Goal: Transaction & Acquisition: Purchase product/service

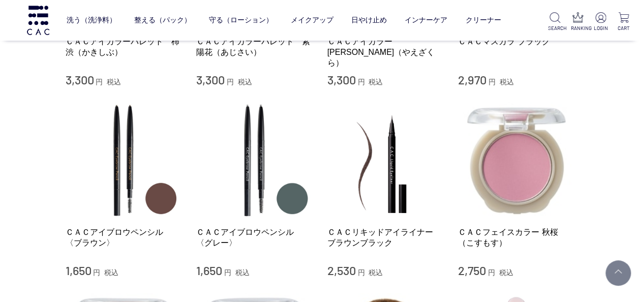
scroll to position [915, 0]
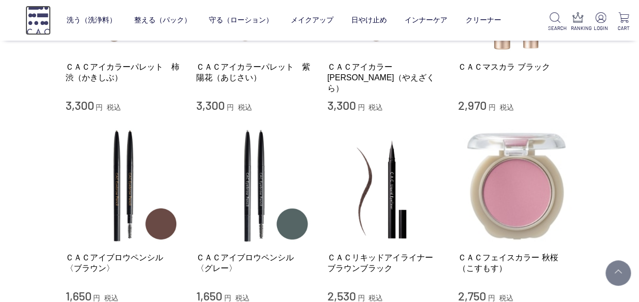
click at [41, 13] on img at bounding box center [37, 20] width 25 height 29
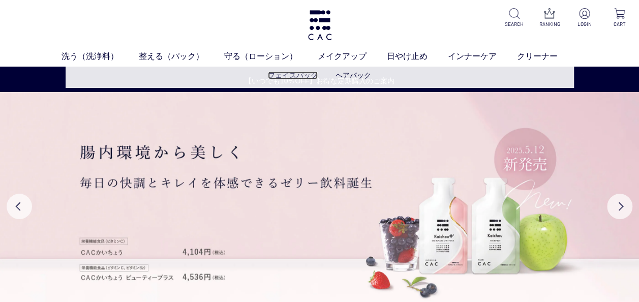
click at [285, 75] on link "フェイスパック" at bounding box center [293, 75] width 50 height 8
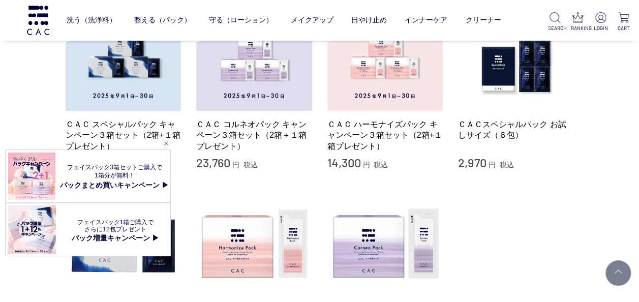
scroll to position [102, 0]
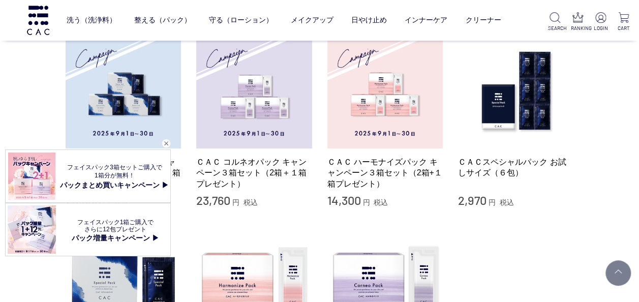
click at [166, 141] on div "閉じる" at bounding box center [166, 143] width 9 height 9
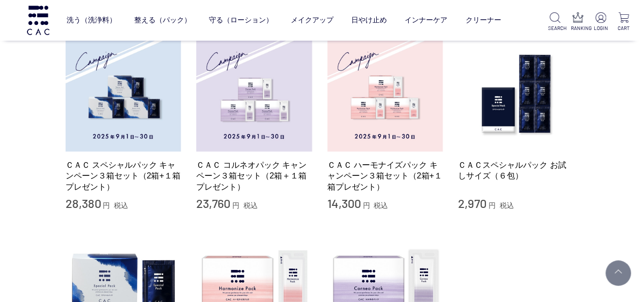
scroll to position [51, 0]
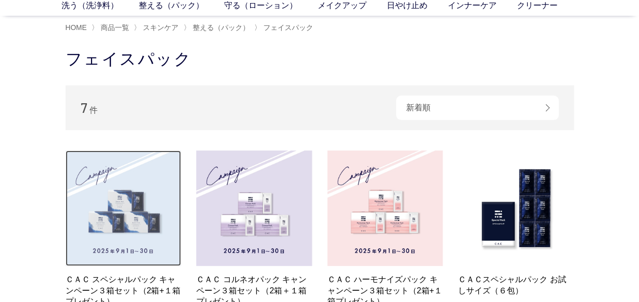
click at [139, 178] on img at bounding box center [124, 209] width 116 height 116
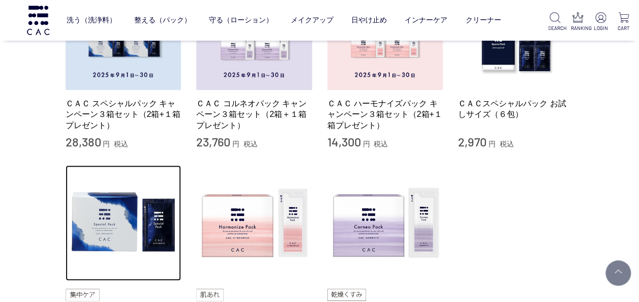
scroll to position [153, 0]
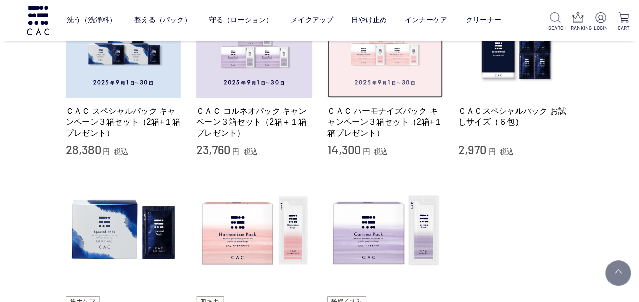
click at [390, 80] on img at bounding box center [386, 40] width 116 height 116
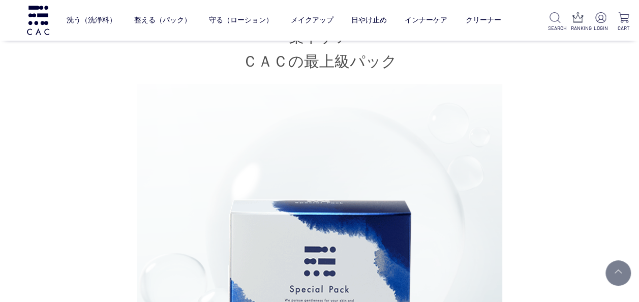
scroll to position [610, 0]
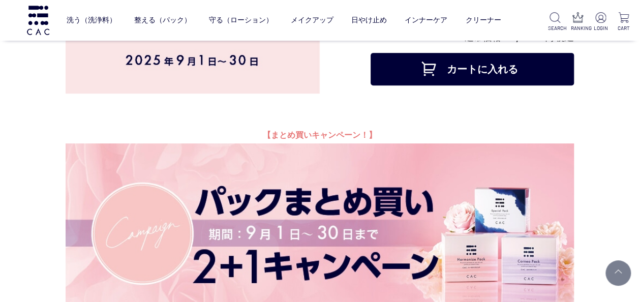
scroll to position [203, 0]
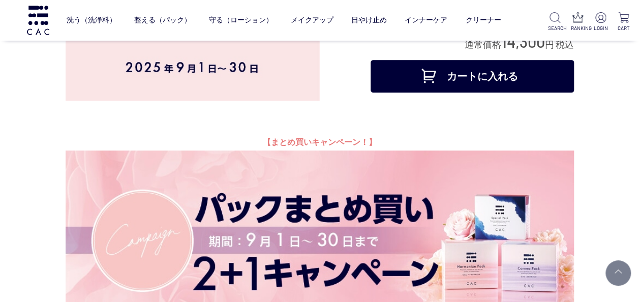
click at [469, 93] on button "カートに入れる" at bounding box center [472, 76] width 203 height 33
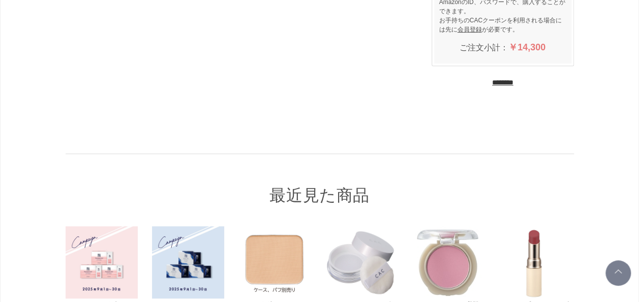
scroll to position [254, 0]
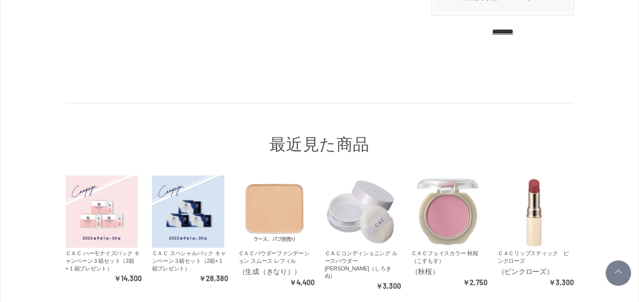
click at [514, 31] on input "********" at bounding box center [502, 32] width 21 height 10
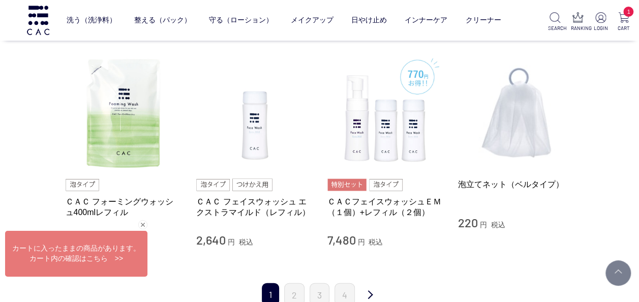
scroll to position [1017, 0]
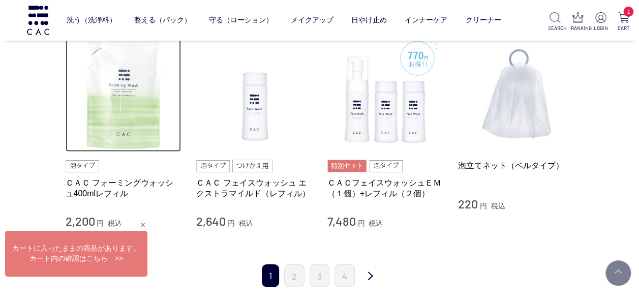
click at [138, 133] on img at bounding box center [124, 94] width 116 height 116
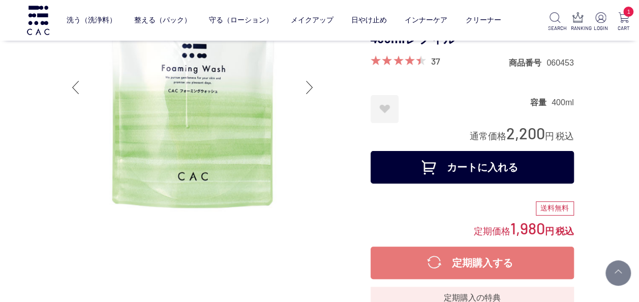
scroll to position [102, 0]
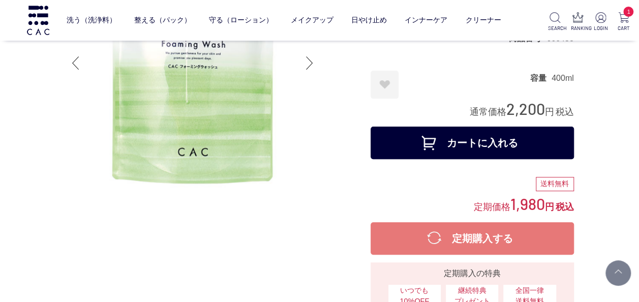
click at [479, 139] on button "カートに入れる" at bounding box center [472, 143] width 203 height 33
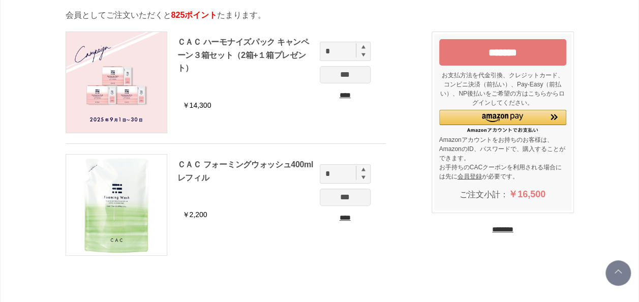
scroll to position [102, 0]
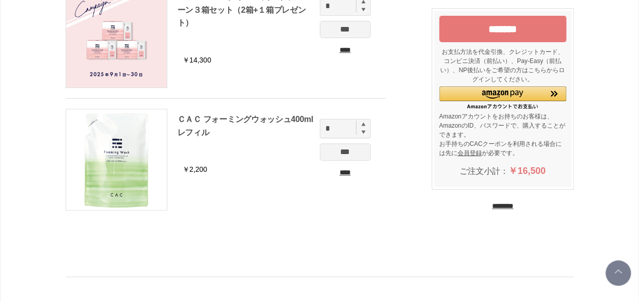
click at [505, 206] on input "********" at bounding box center [502, 206] width 21 height 10
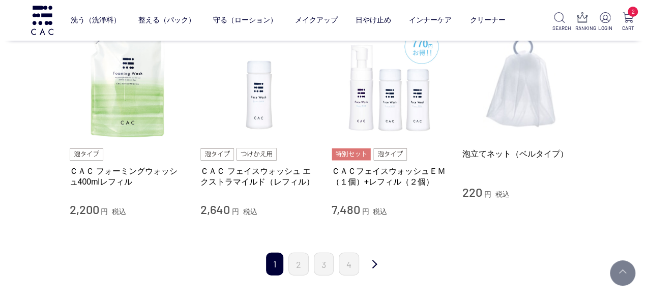
scroll to position [1119, 0]
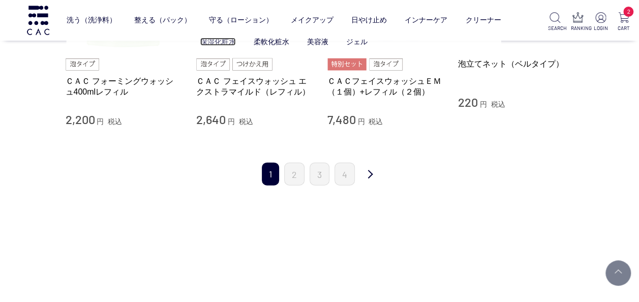
click at [221, 40] on link "保湿化粧水" at bounding box center [218, 42] width 36 height 8
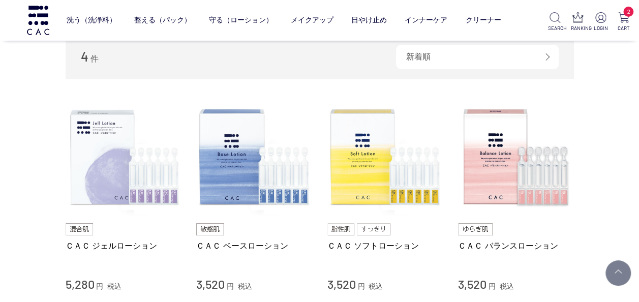
scroll to position [102, 0]
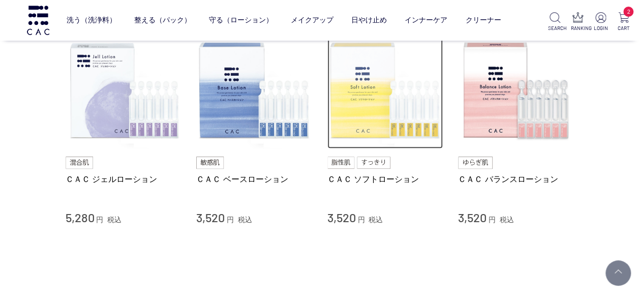
click at [370, 121] on img at bounding box center [386, 91] width 116 height 116
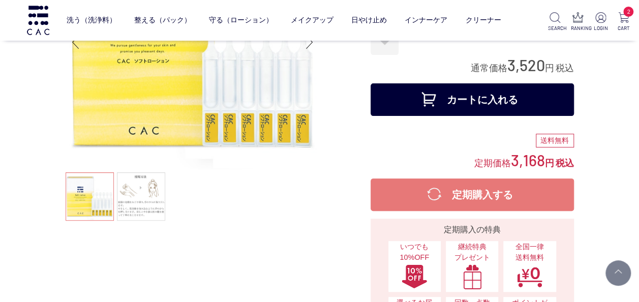
scroll to position [102, 0]
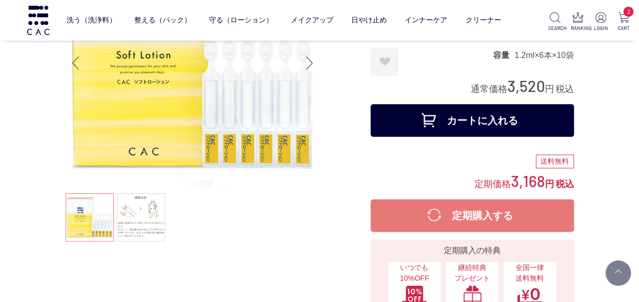
click at [441, 122] on button "カートに入れる" at bounding box center [472, 120] width 203 height 33
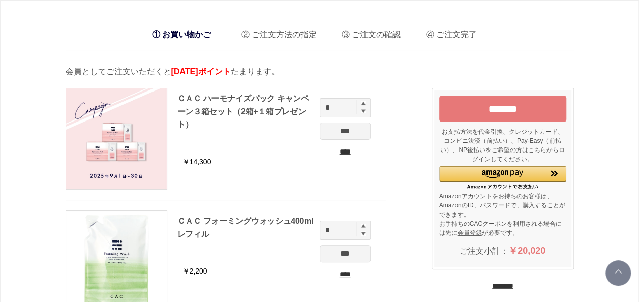
scroll to position [153, 0]
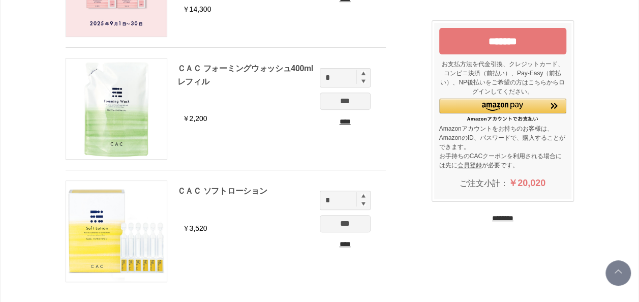
click at [495, 214] on input "********" at bounding box center [502, 219] width 21 height 10
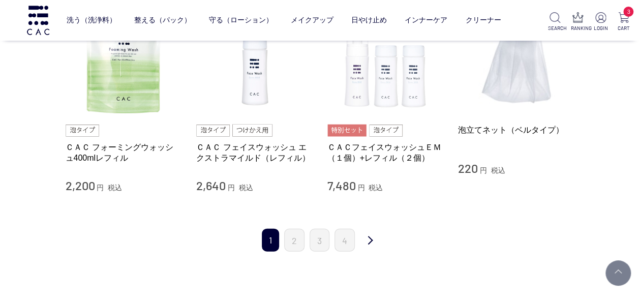
scroll to position [1068, 0]
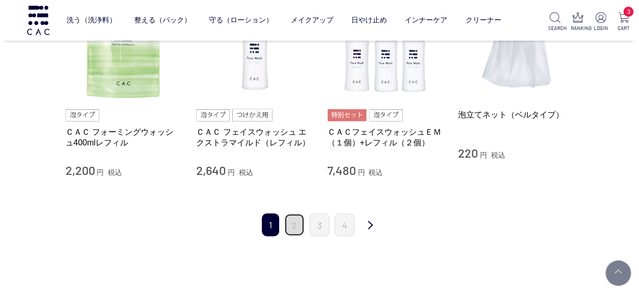
click at [294, 219] on link "2" at bounding box center [294, 225] width 20 height 23
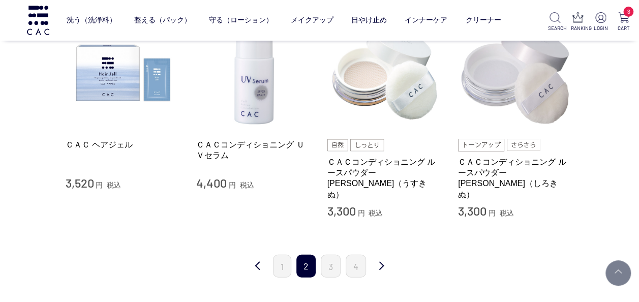
scroll to position [1017, 0]
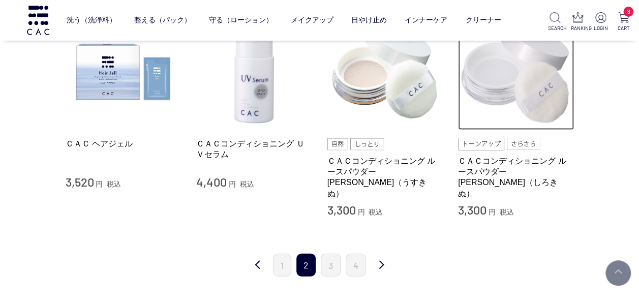
click at [507, 95] on img at bounding box center [516, 72] width 116 height 116
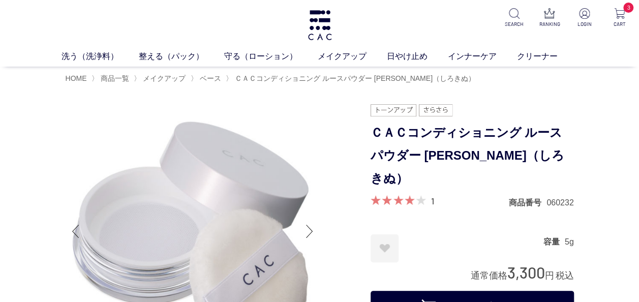
click at [481, 291] on button "カートに入れる" at bounding box center [472, 307] width 203 height 33
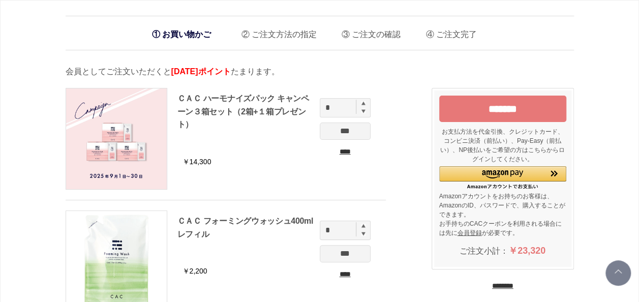
click at [346, 151] on input "****" at bounding box center [345, 151] width 51 height 11
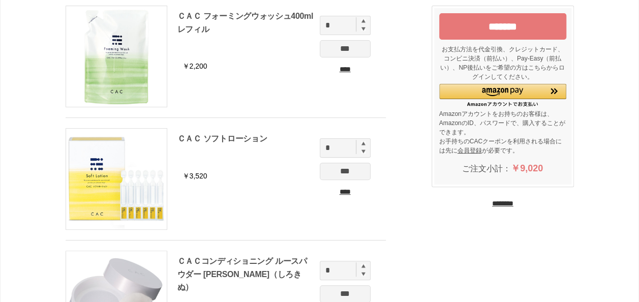
scroll to position [203, 0]
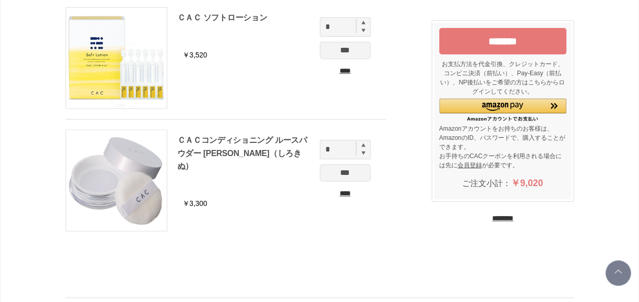
click at [492, 218] on input "********" at bounding box center [502, 219] width 21 height 10
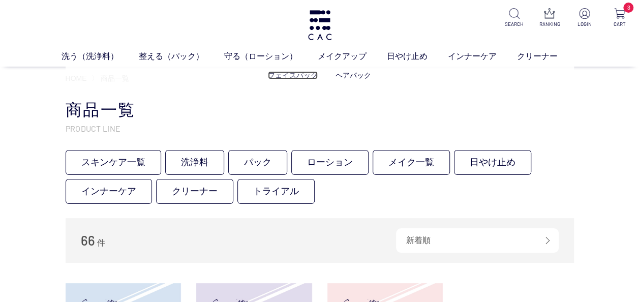
click at [291, 75] on link "フェイスパック" at bounding box center [293, 75] width 50 height 8
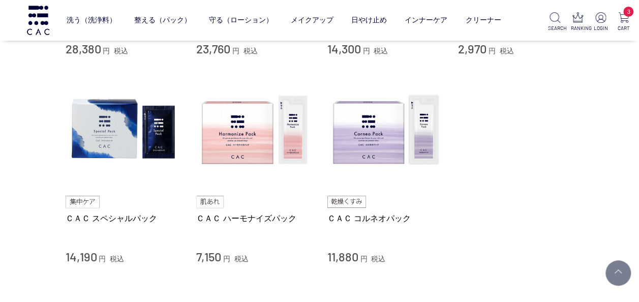
scroll to position [254, 0]
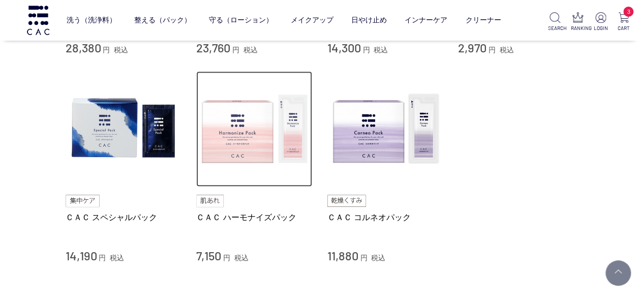
click at [249, 148] on img at bounding box center [254, 129] width 116 height 116
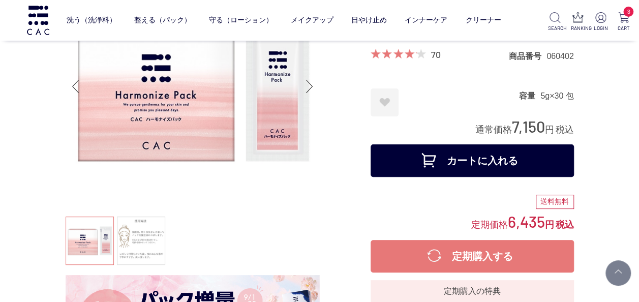
scroll to position [102, 0]
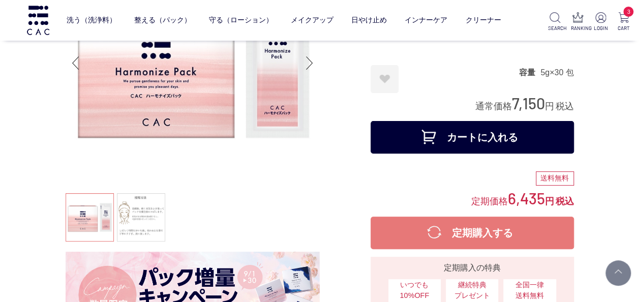
click at [491, 142] on button "カートに入れる" at bounding box center [472, 137] width 203 height 33
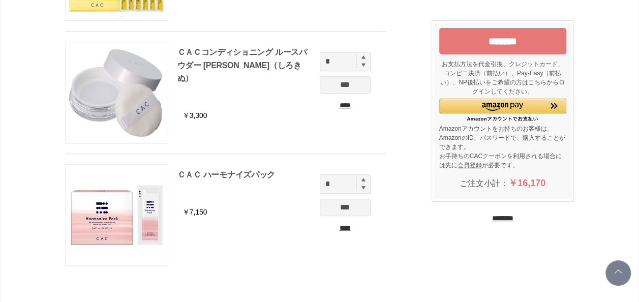
scroll to position [305, 0]
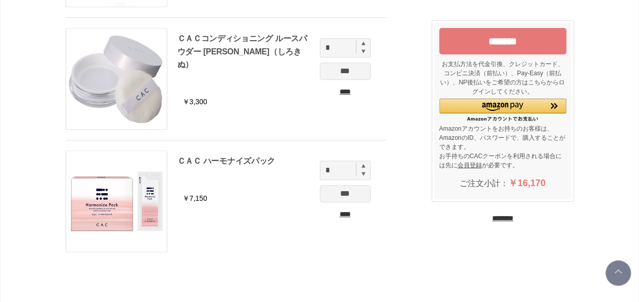
click at [507, 38] on input "*******" at bounding box center [502, 41] width 127 height 26
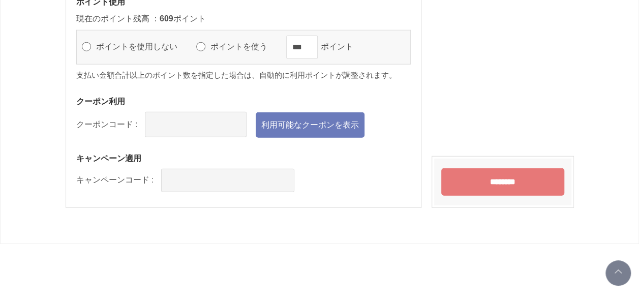
scroll to position [1373, 0]
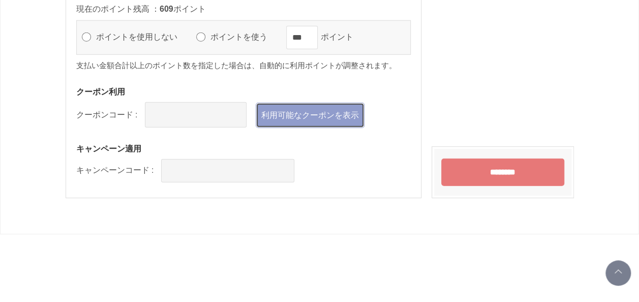
click at [335, 110] on link "利用可能なクーポンを表示" at bounding box center [310, 115] width 109 height 25
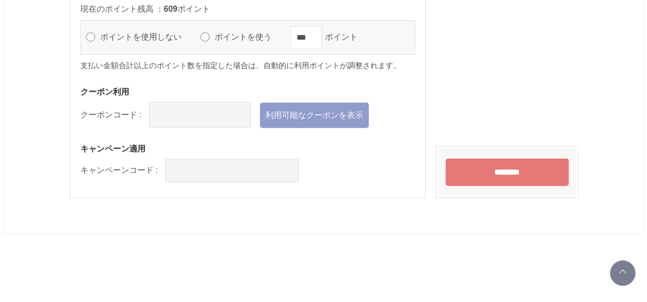
scroll to position [0, 0]
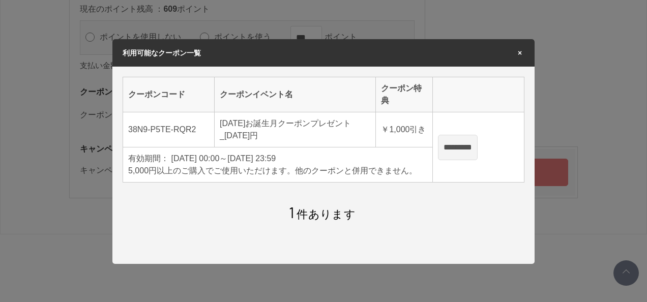
click at [461, 150] on input "*********" at bounding box center [458, 147] width 40 height 25
type input "**********"
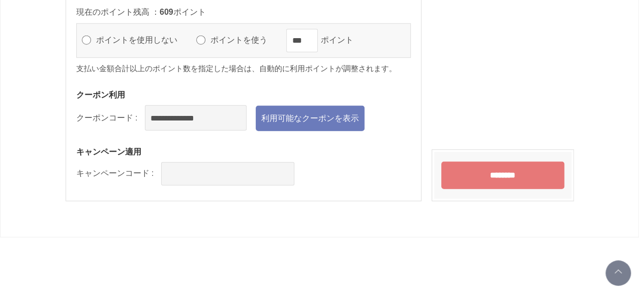
scroll to position [1373, 0]
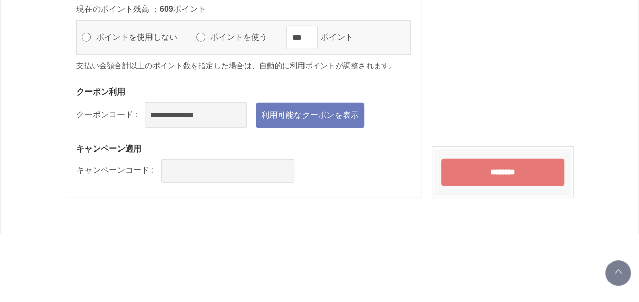
click at [484, 166] on input "********" at bounding box center [502, 172] width 123 height 27
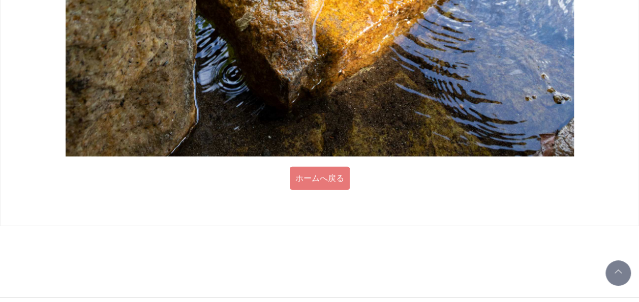
scroll to position [1111, 0]
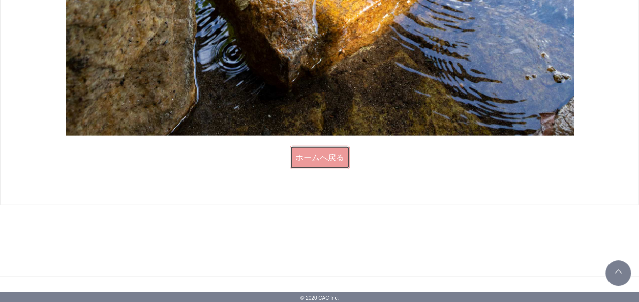
click at [319, 158] on link "ホームへ戻る" at bounding box center [320, 157] width 60 height 23
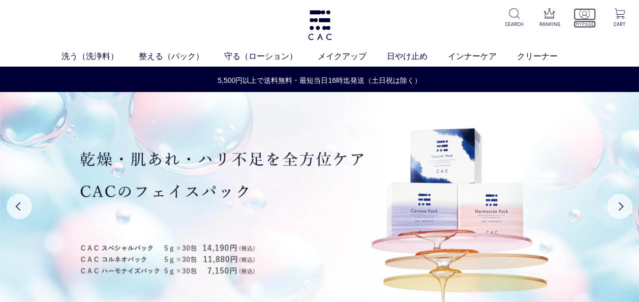
click at [588, 13] on img at bounding box center [584, 13] width 11 height 11
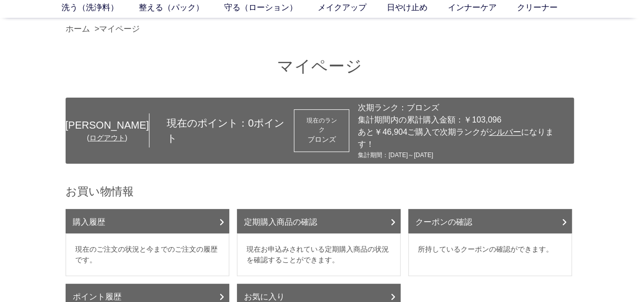
scroll to position [102, 0]
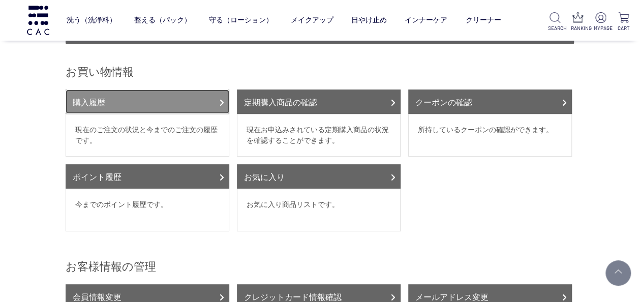
click at [91, 95] on link "購入履歴" at bounding box center [148, 102] width 164 height 24
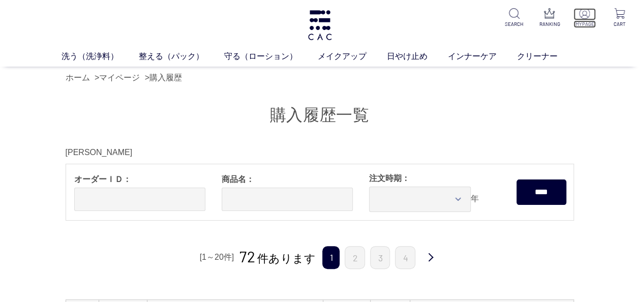
click at [585, 16] on img at bounding box center [584, 13] width 11 height 11
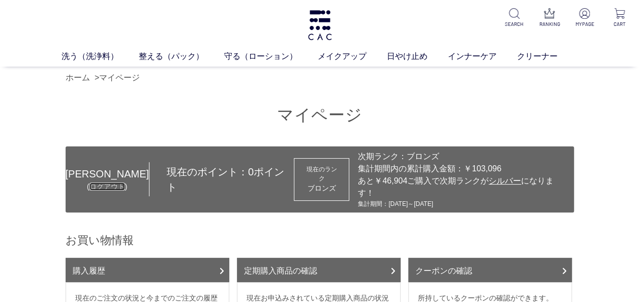
click at [105, 183] on link "ログアウト" at bounding box center [108, 187] width 36 height 8
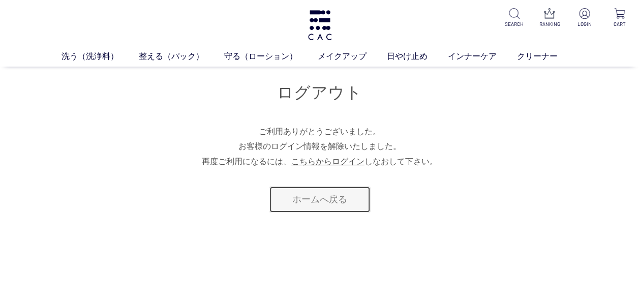
click at [316, 198] on link "ホームへ戻る" at bounding box center [320, 199] width 102 height 27
